Goal: Communication & Community: Answer question/provide support

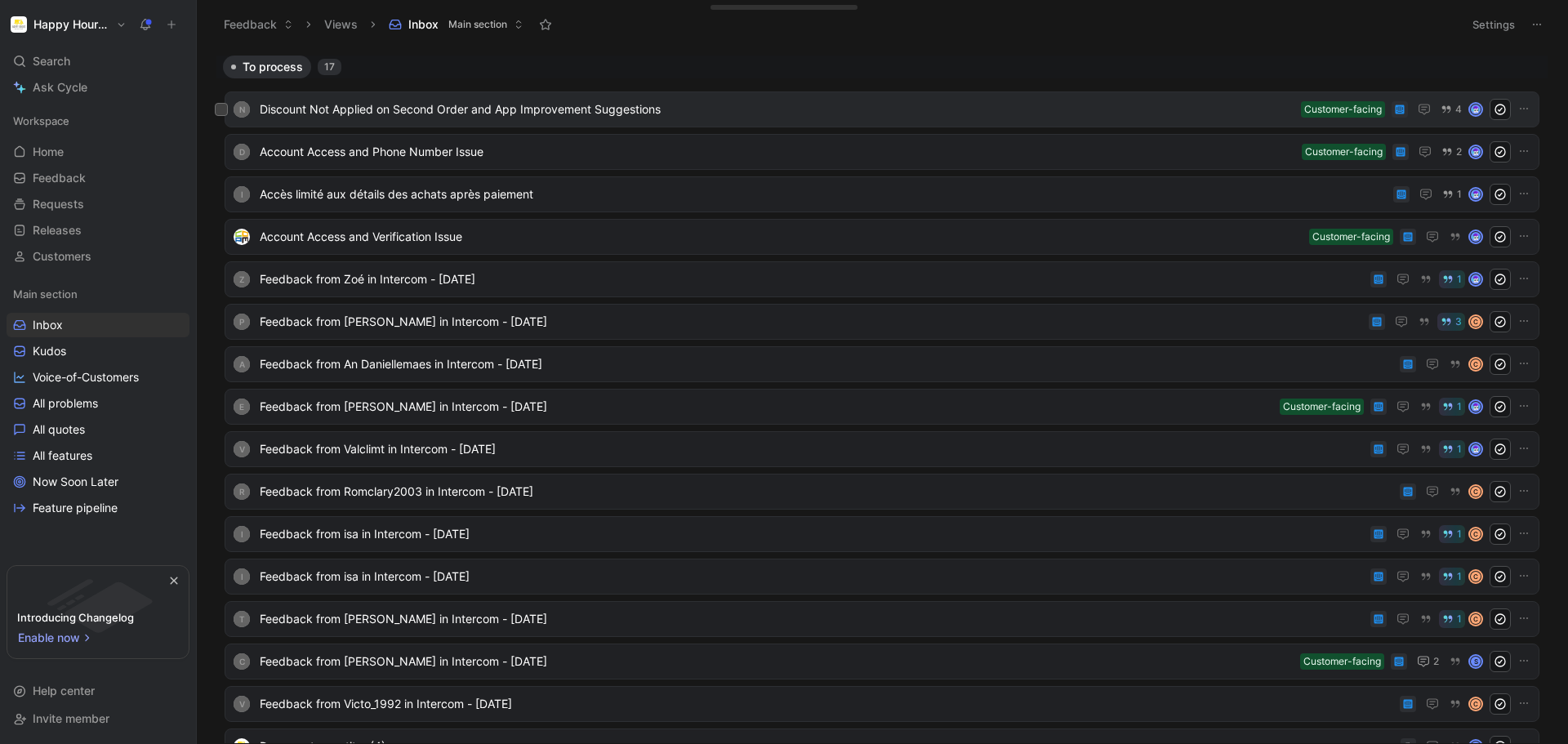
click at [853, 102] on span "Discount Not Applied on Second Order and App Improvement Suggestions" at bounding box center [777, 110] width 1035 height 20
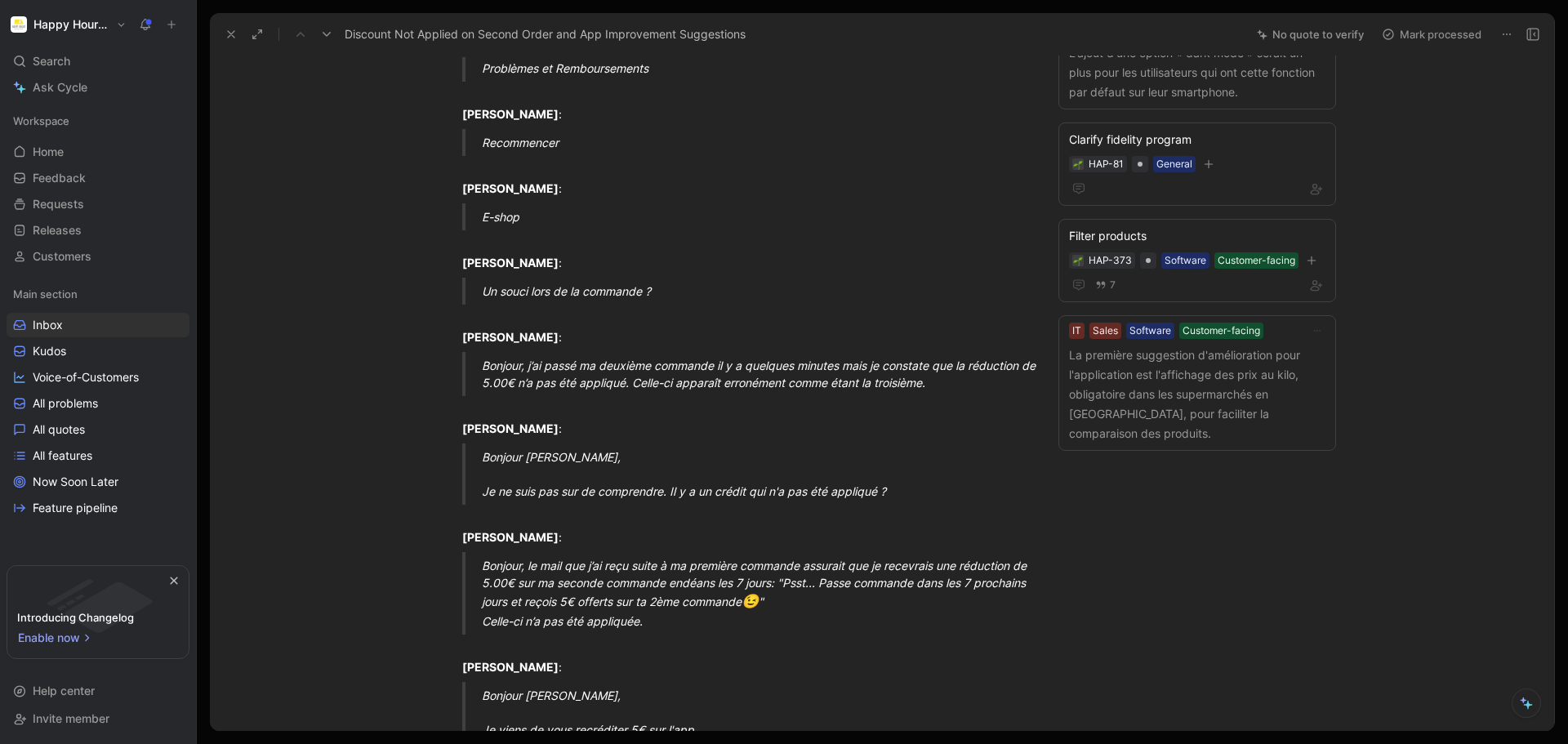
scroll to position [82, 0]
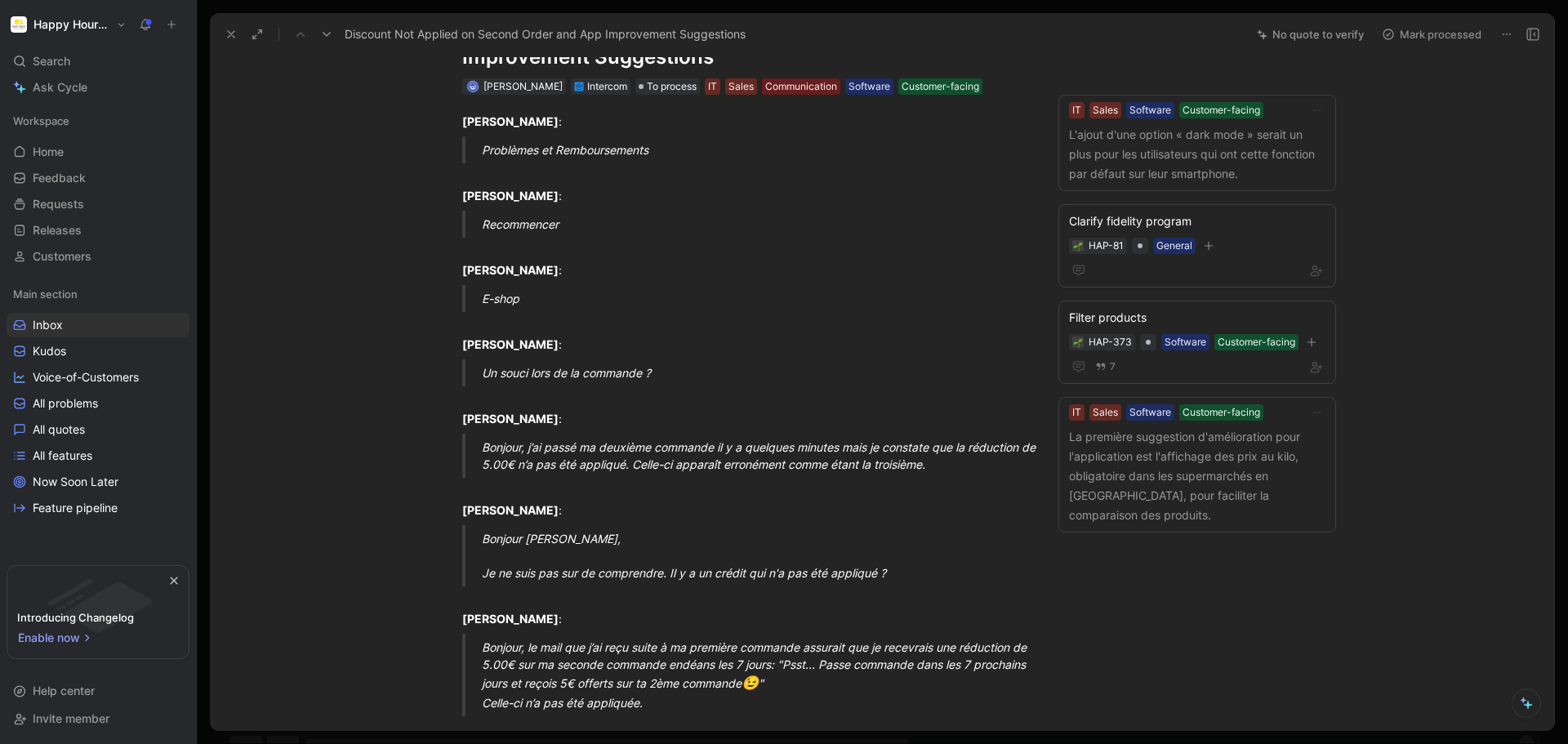
click at [325, 36] on icon at bounding box center [327, 34] width 13 height 13
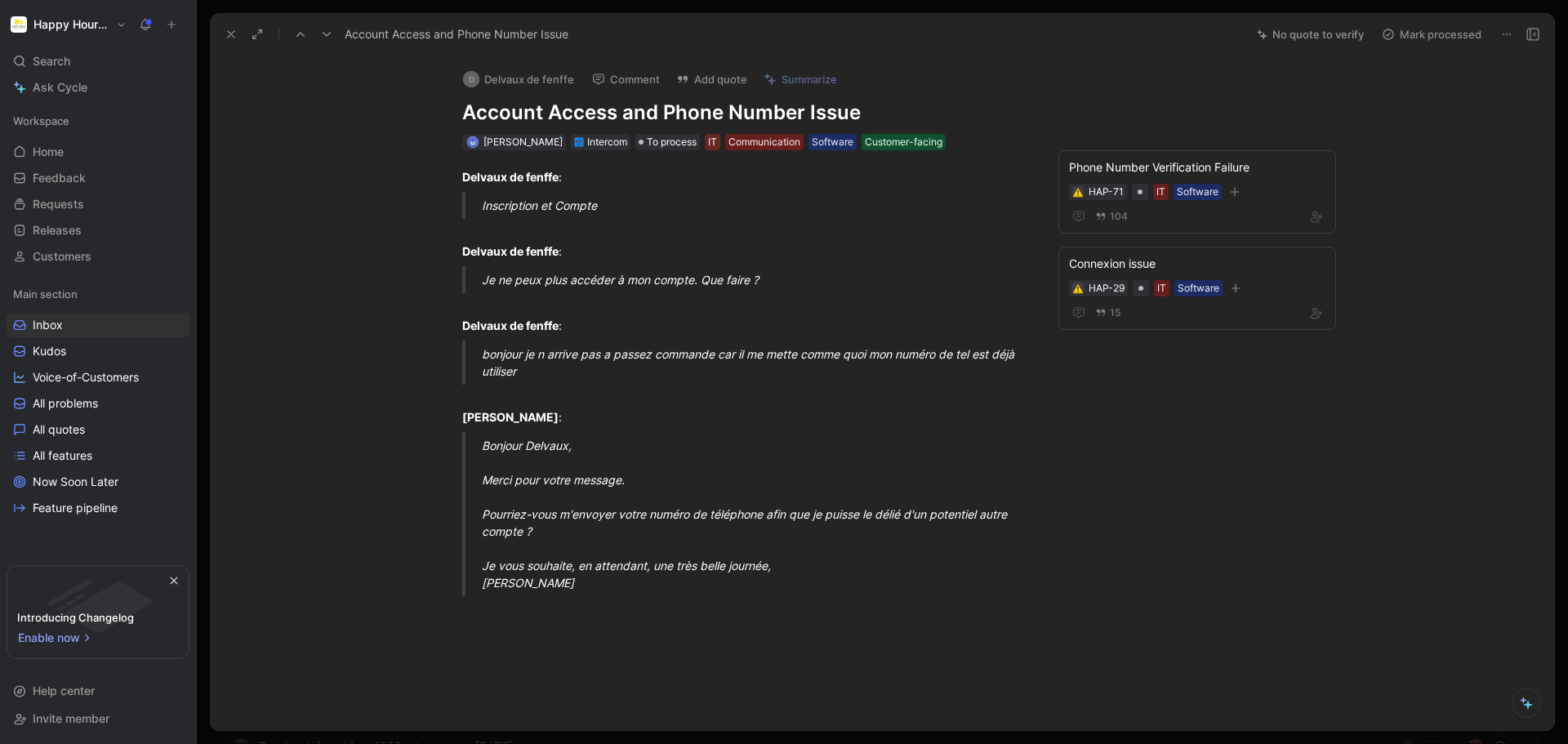
click at [325, 38] on icon at bounding box center [327, 34] width 13 height 13
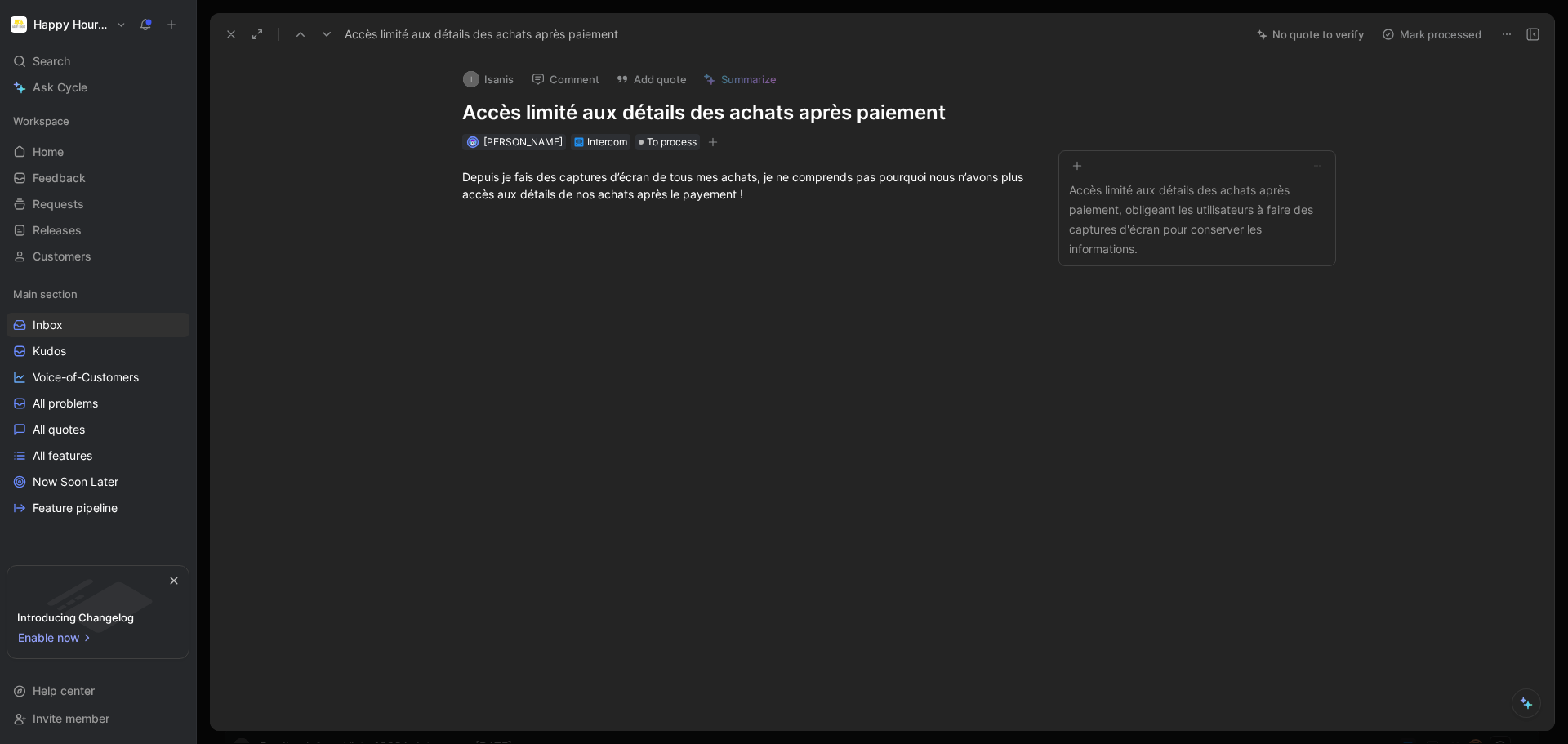
click at [321, 33] on icon at bounding box center [327, 34] width 13 height 13
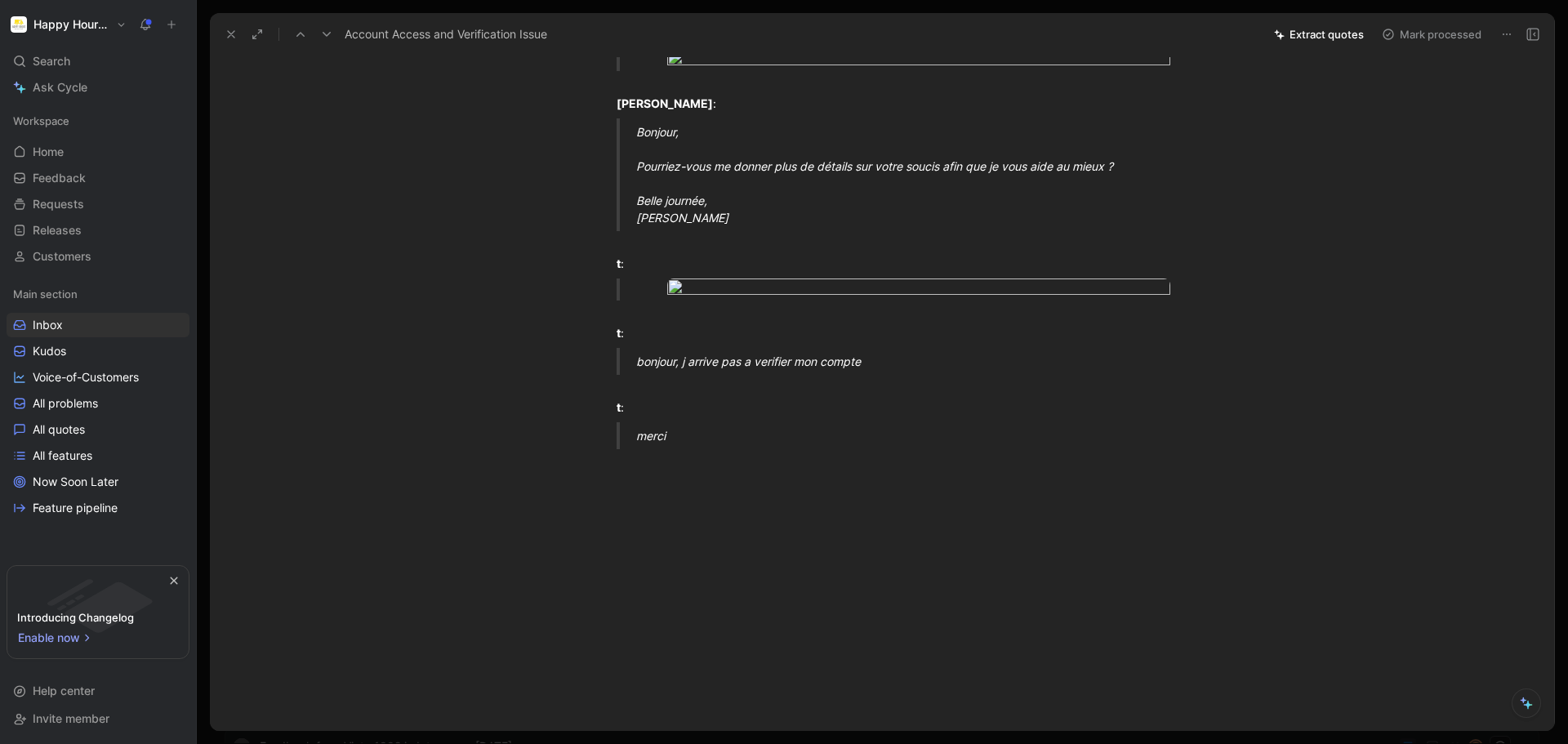
scroll to position [653, 0]
click at [228, 35] on icon at bounding box center [231, 34] width 13 height 13
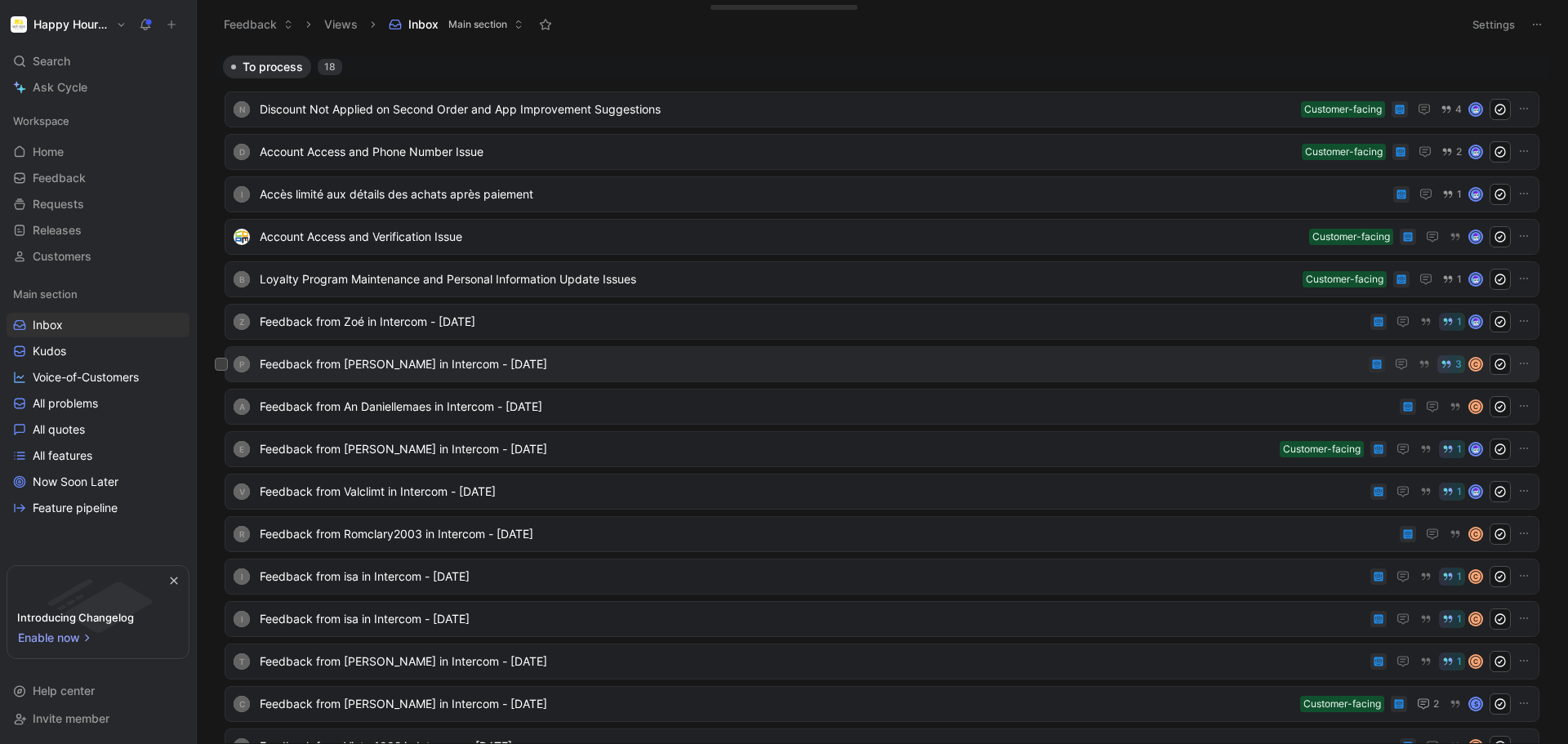
click at [901, 347] on div "P Feedback from [PERSON_NAME] in Intercom - [DATE] 3 C" at bounding box center [882, 364] width 1314 height 36
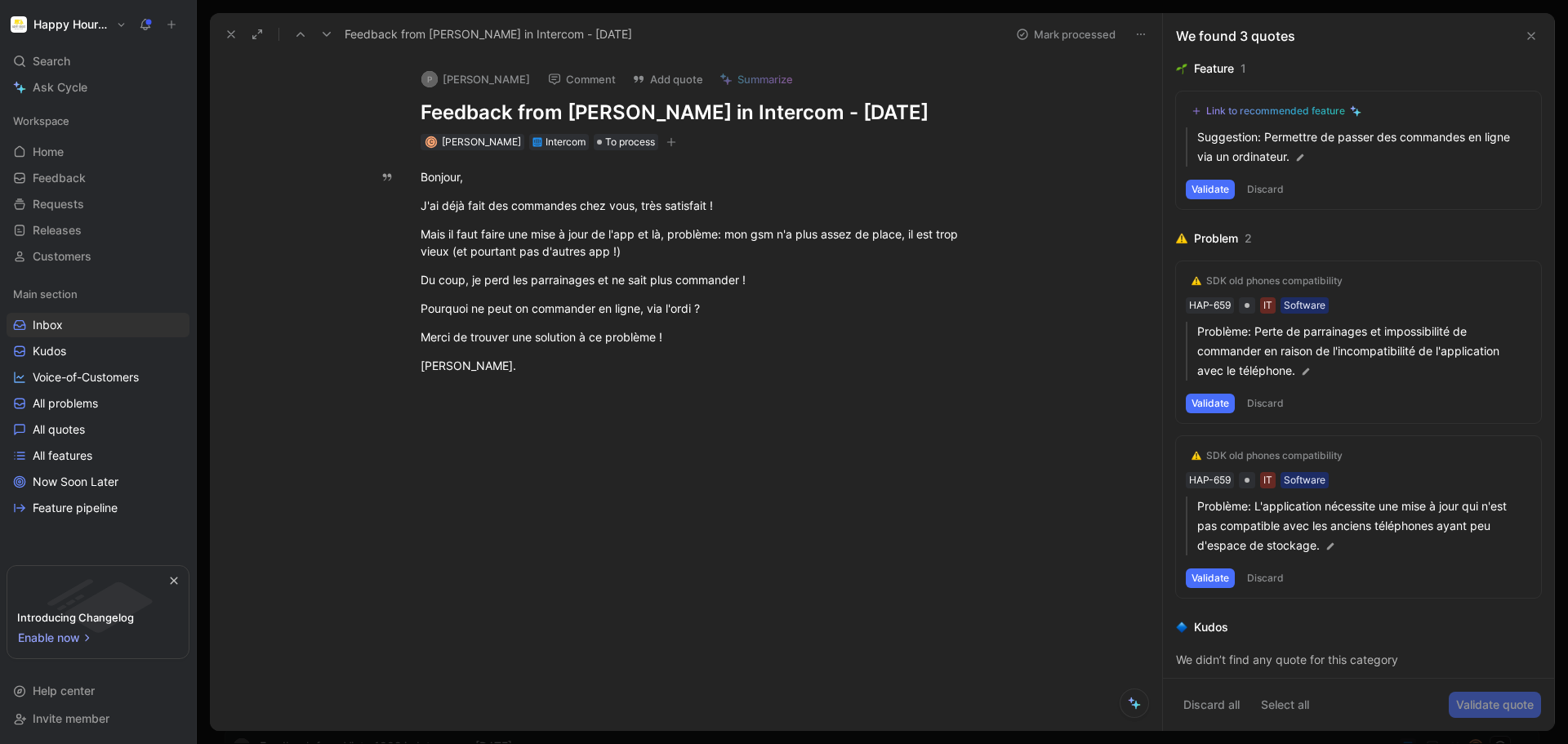
click at [228, 31] on use at bounding box center [230, 33] width 6 height 6
